Goal: Find specific page/section: Find specific page/section

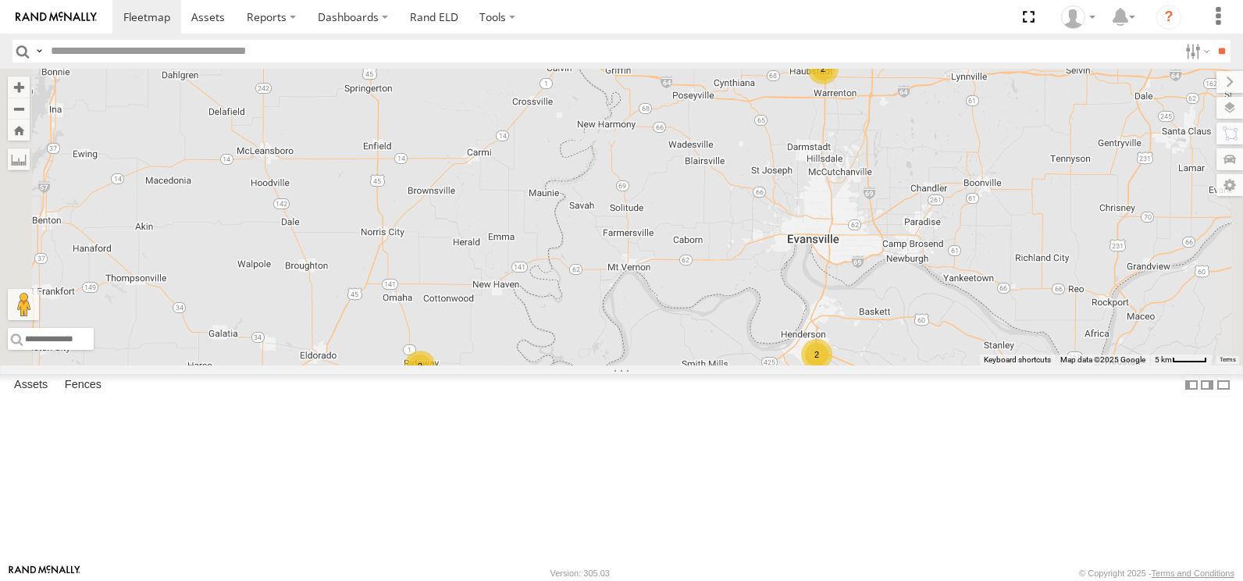
drag, startPoint x: 0, startPoint y: 0, endPoint x: 333, endPoint y: 193, distance: 385.0
click at [0, 0] on link at bounding box center [0, 0] width 0 height 0
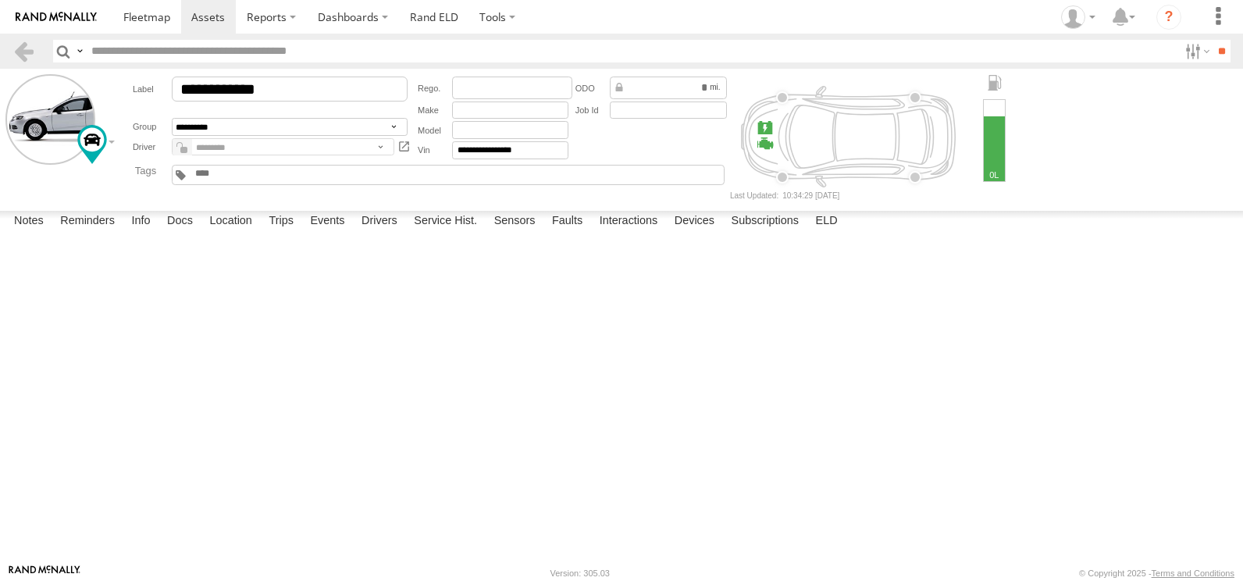
click at [0, 0] on div "Abnormal Rate of Change" at bounding box center [0, 0] width 0 height 0
click at [53, 17] on img at bounding box center [56, 17] width 81 height 11
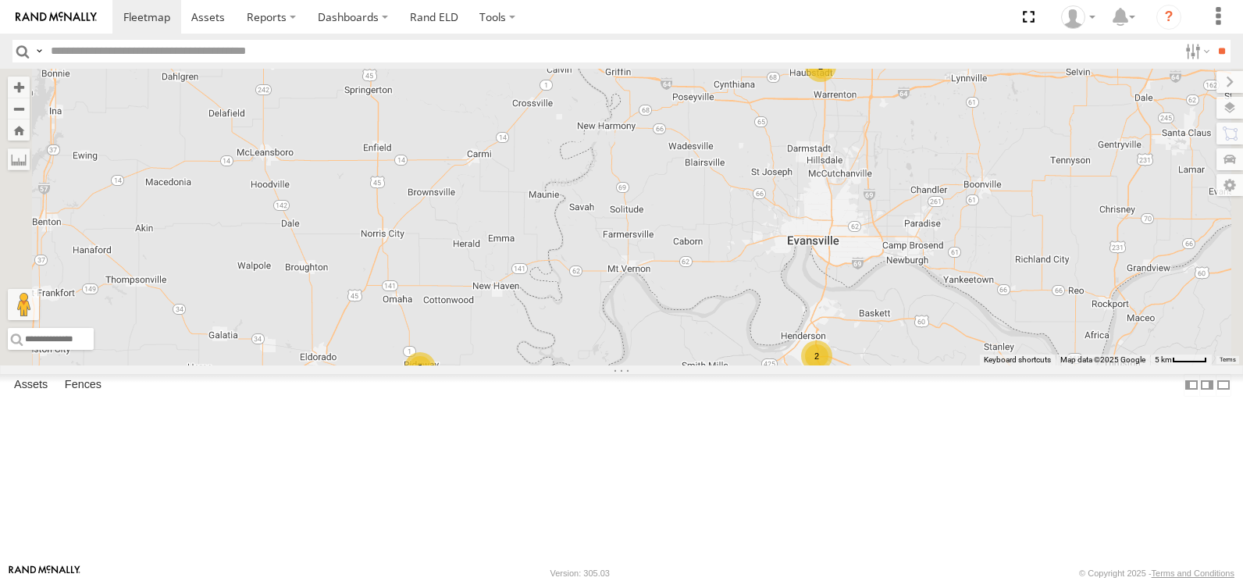
click at [0, 0] on link at bounding box center [0, 0] width 0 height 0
